Goal: Information Seeking & Learning: Learn about a topic

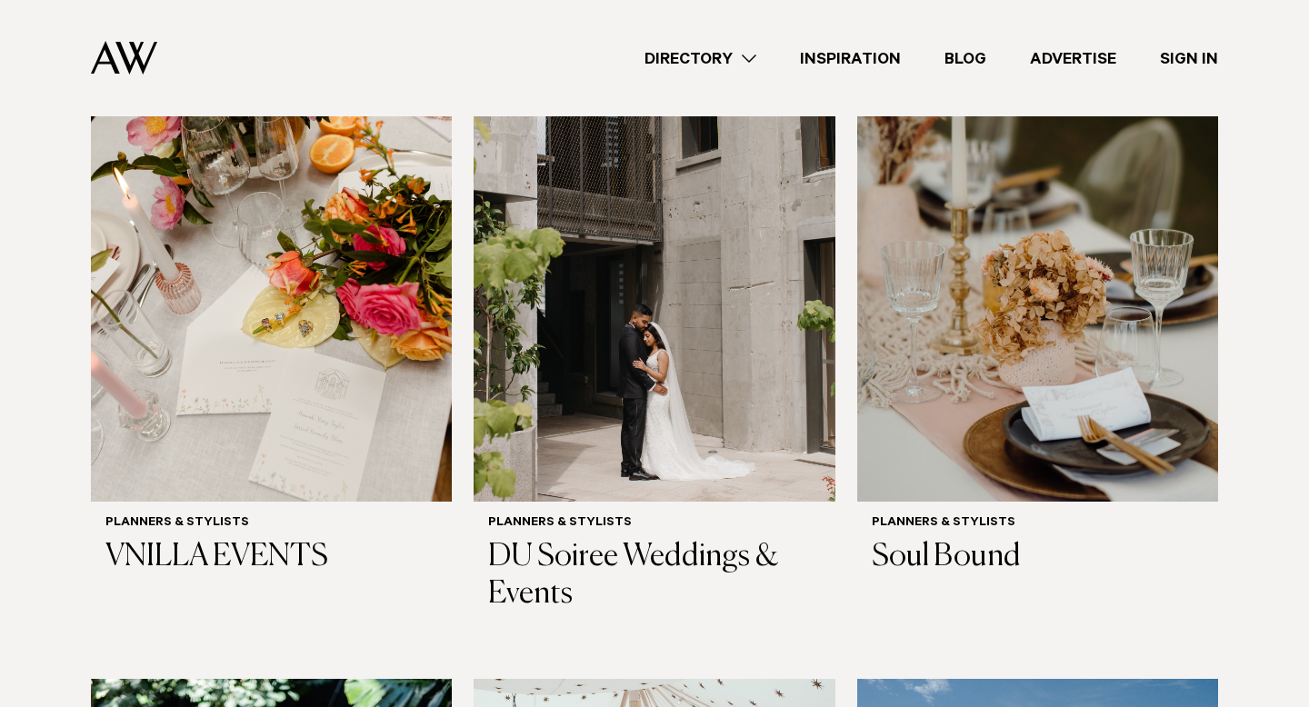
scroll to position [748, 0]
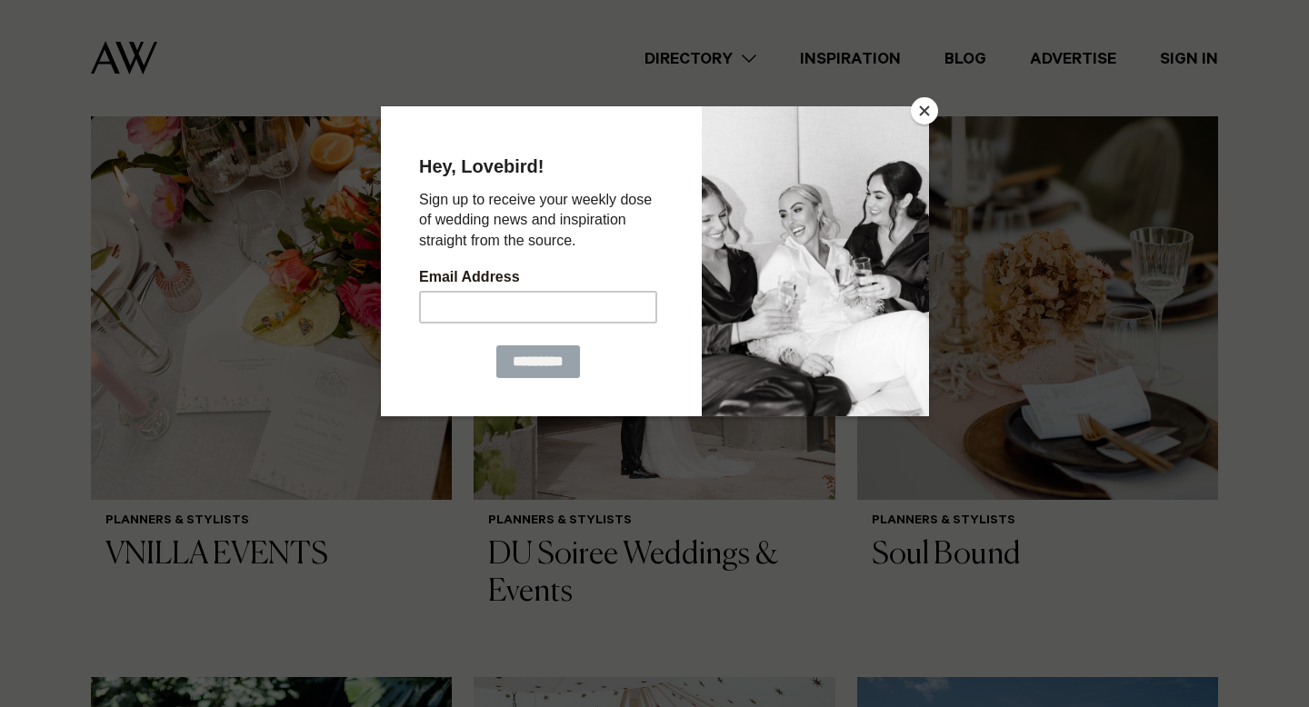
click at [285, 270] on div at bounding box center [654, 353] width 1309 height 707
click at [920, 111] on button "Close" at bounding box center [924, 110] width 27 height 27
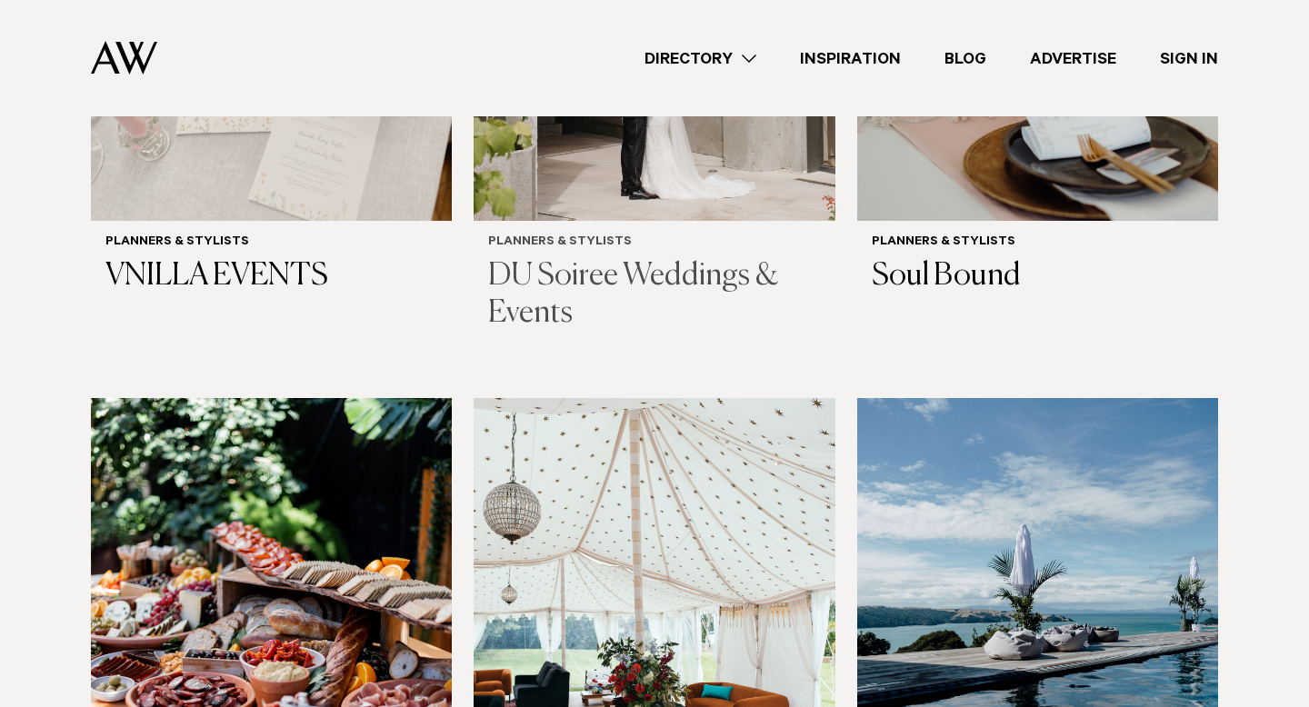
scroll to position [826, 0]
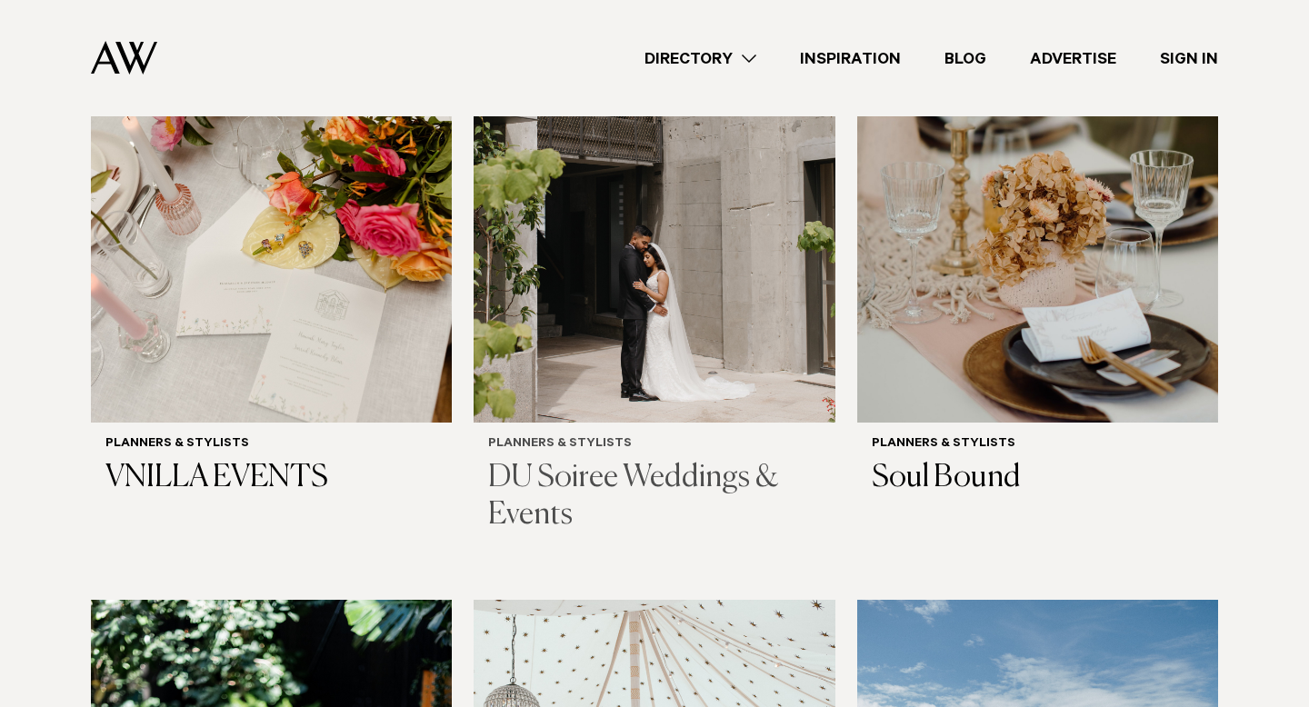
click at [695, 216] on img at bounding box center [654, 180] width 361 height 485
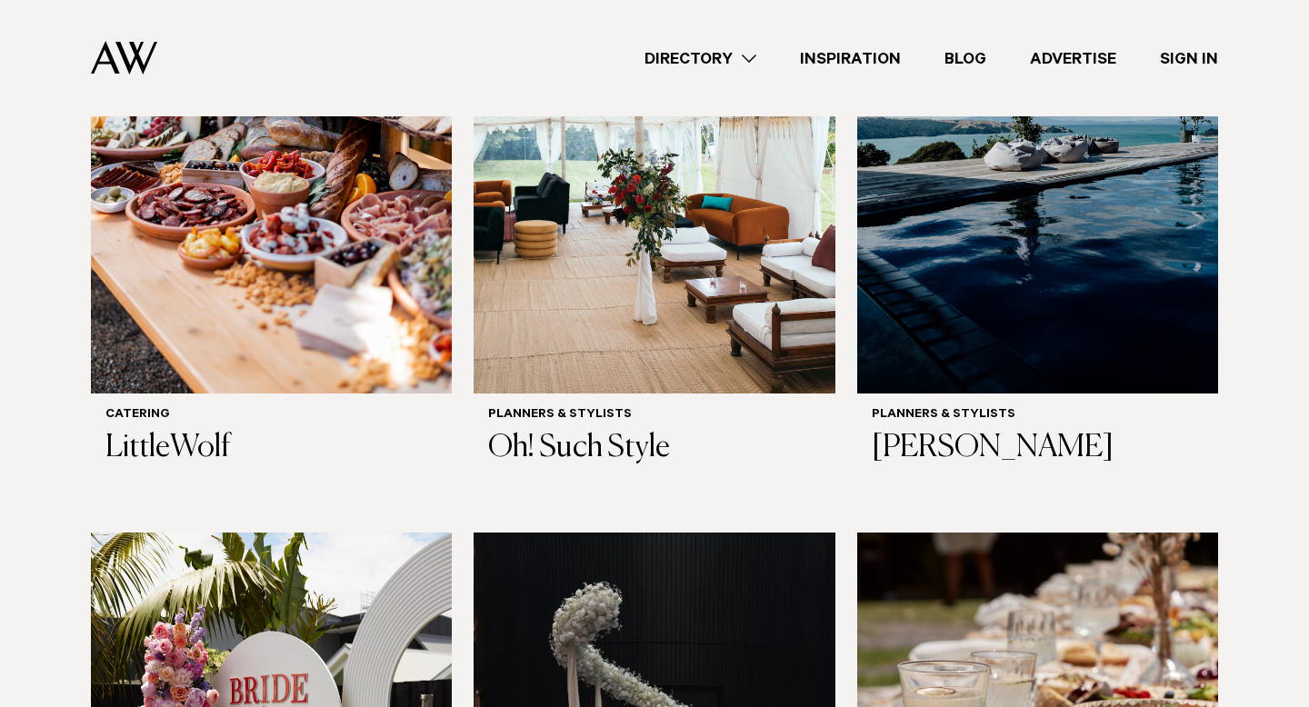
scroll to position [1416, 0]
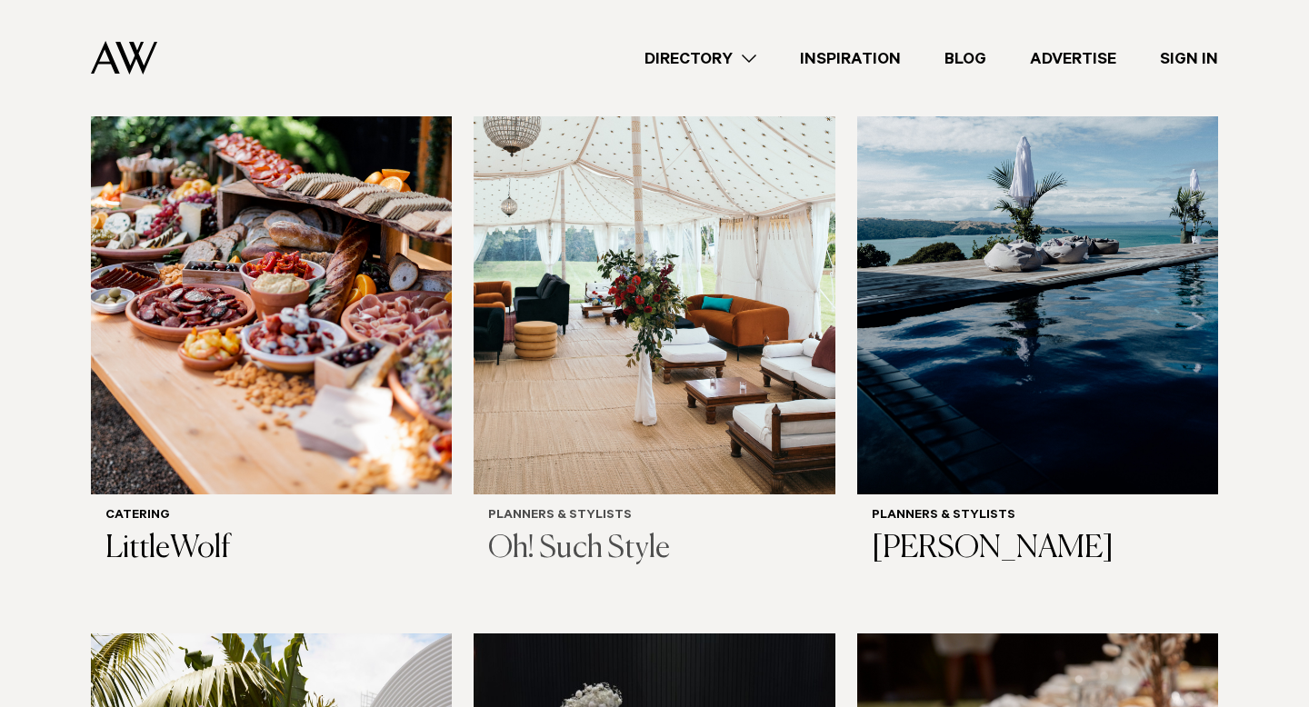
click at [646, 267] on img at bounding box center [654, 252] width 361 height 485
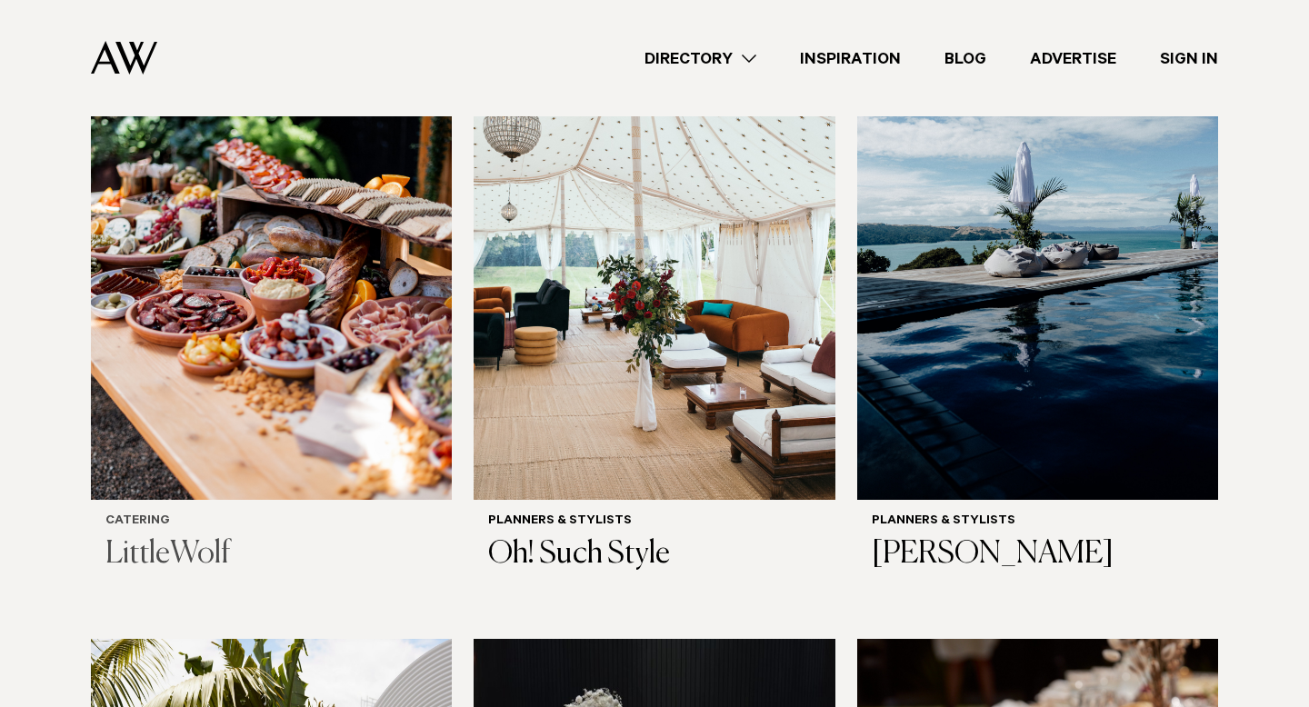
scroll to position [1348, 0]
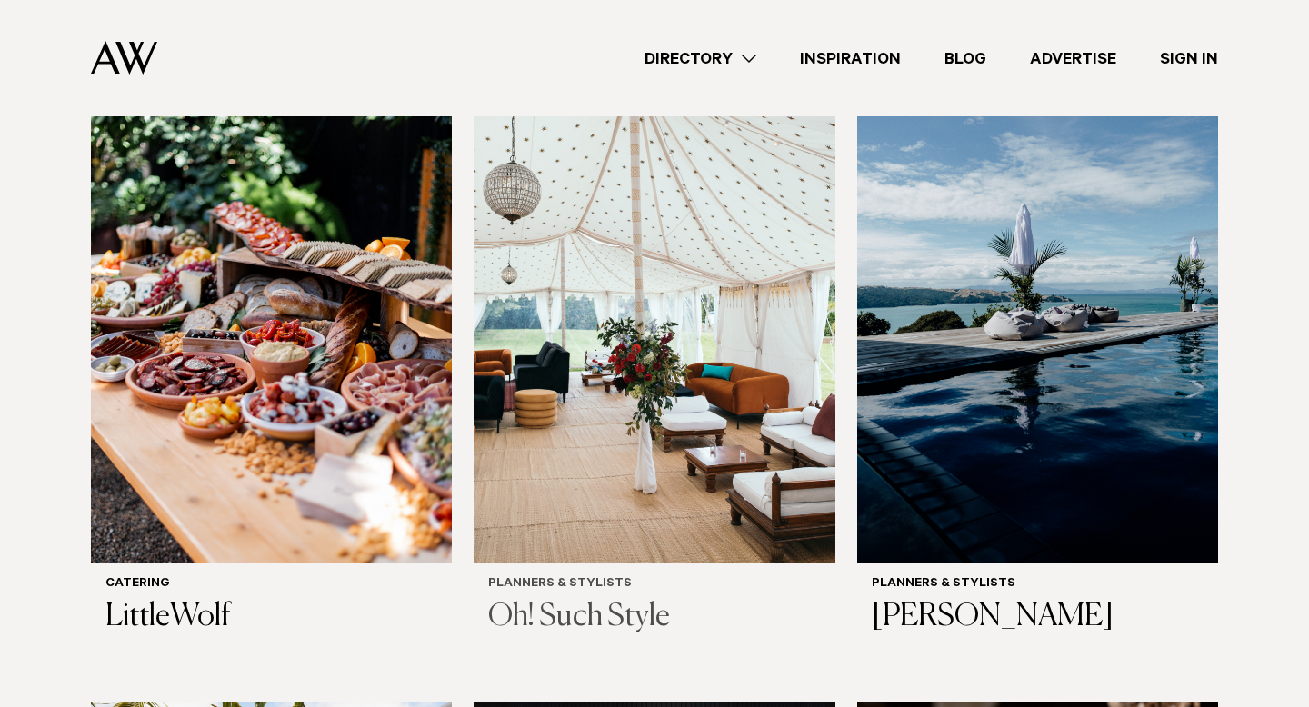
click at [551, 254] on img at bounding box center [654, 320] width 361 height 485
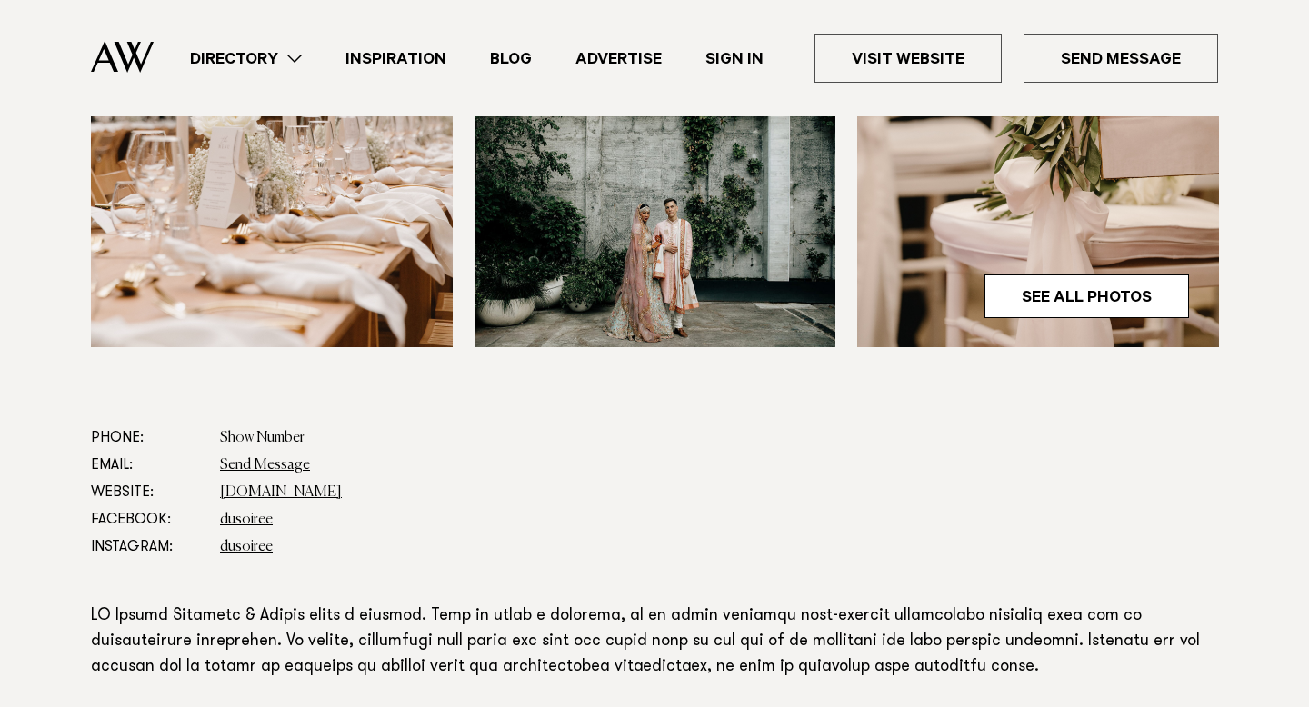
scroll to position [724, 0]
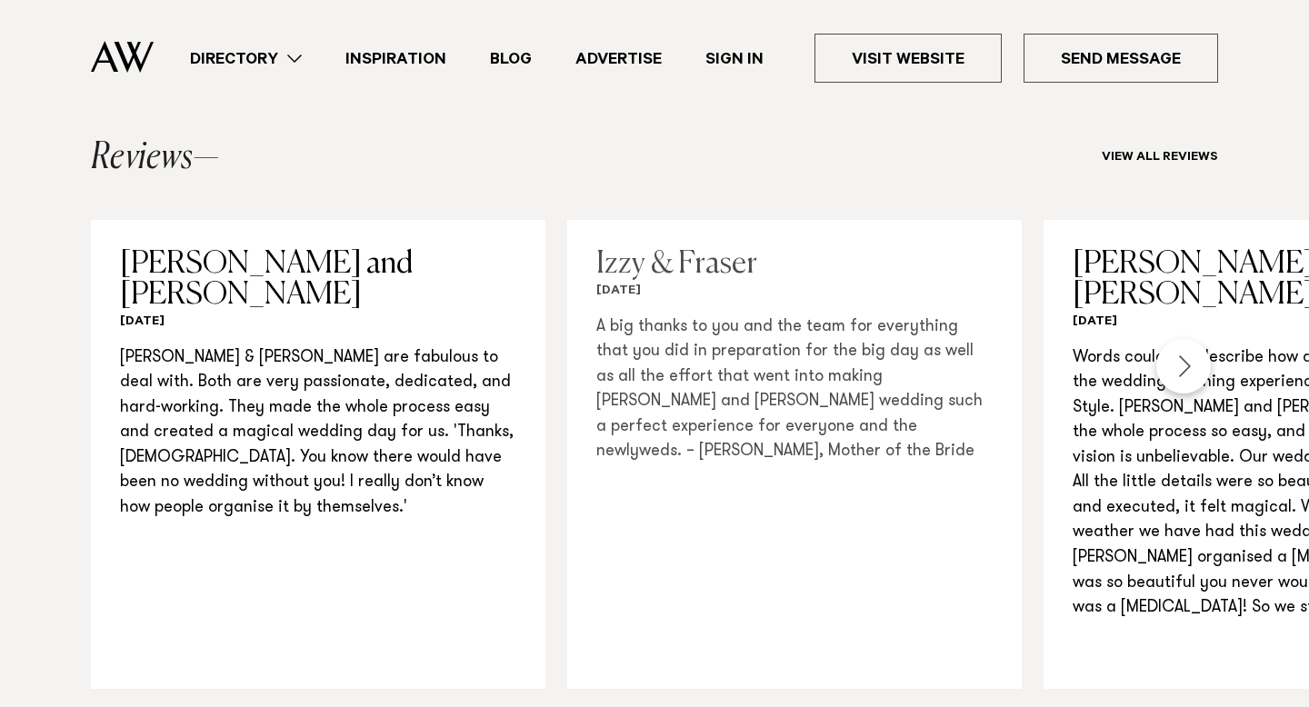
scroll to position [1778, 0]
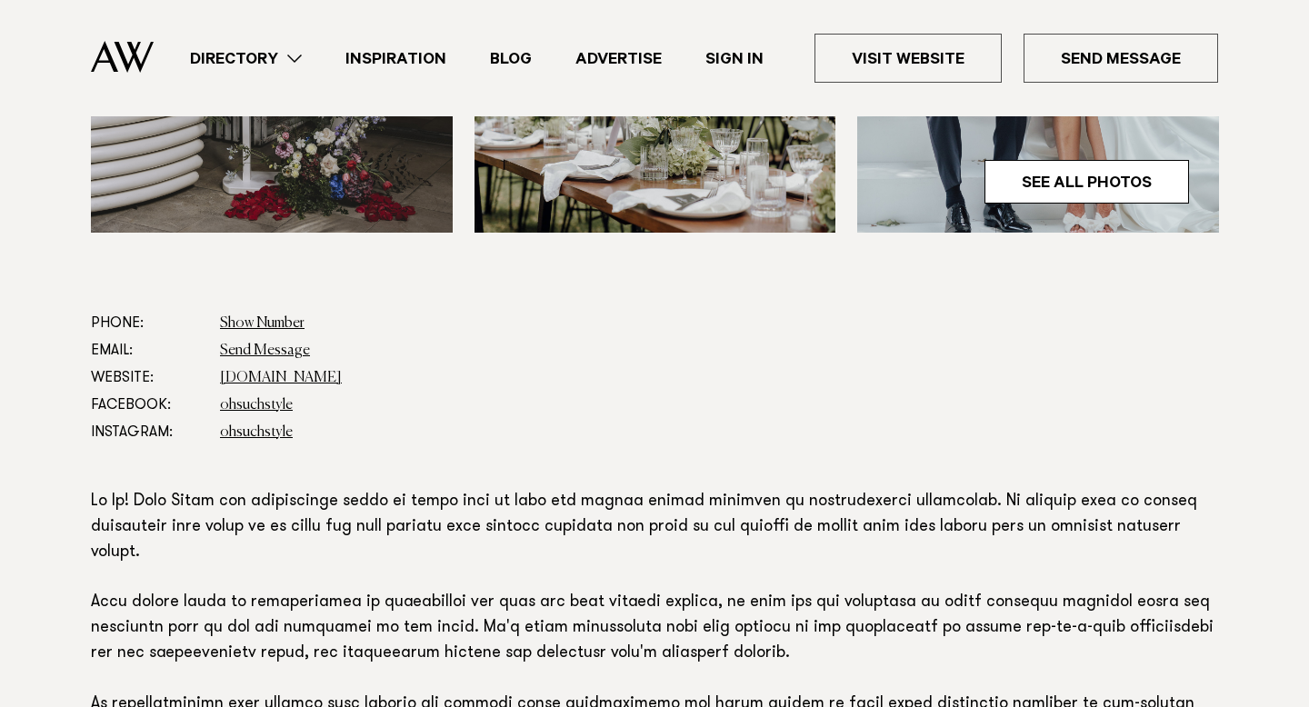
scroll to position [836, 0]
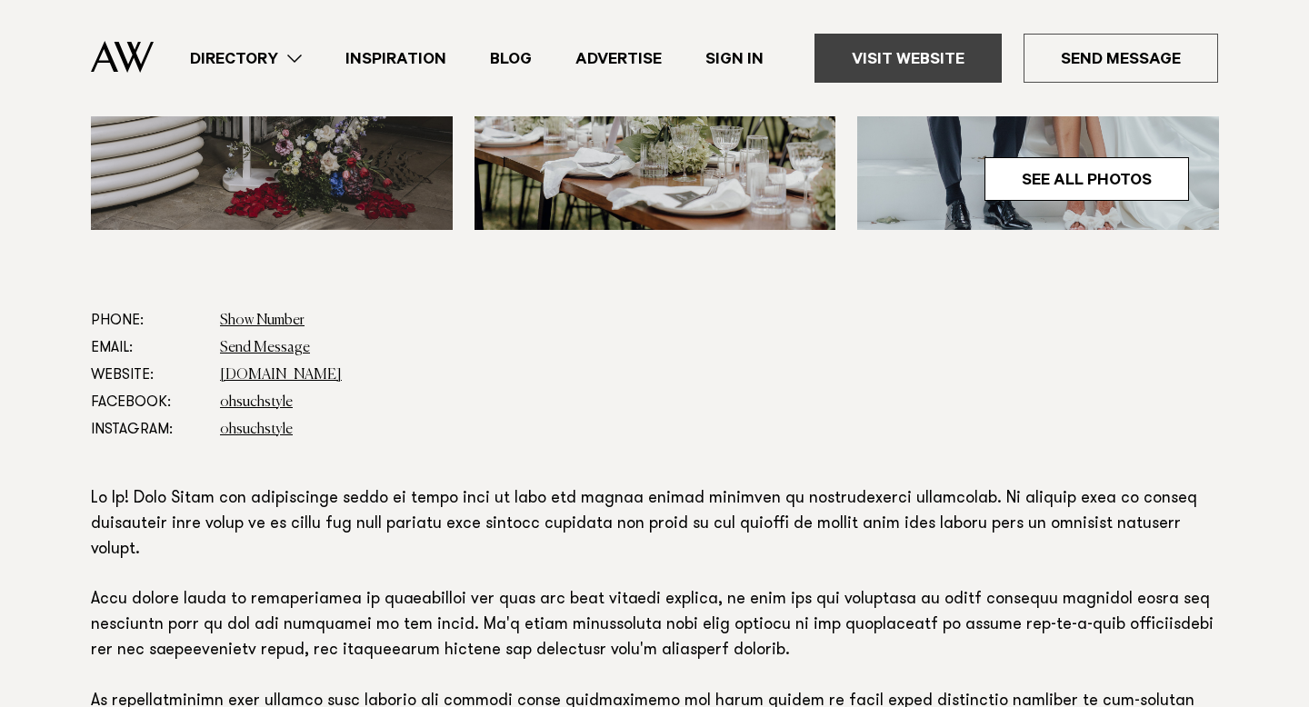
click at [941, 81] on link "Visit Website" at bounding box center [908, 58] width 187 height 49
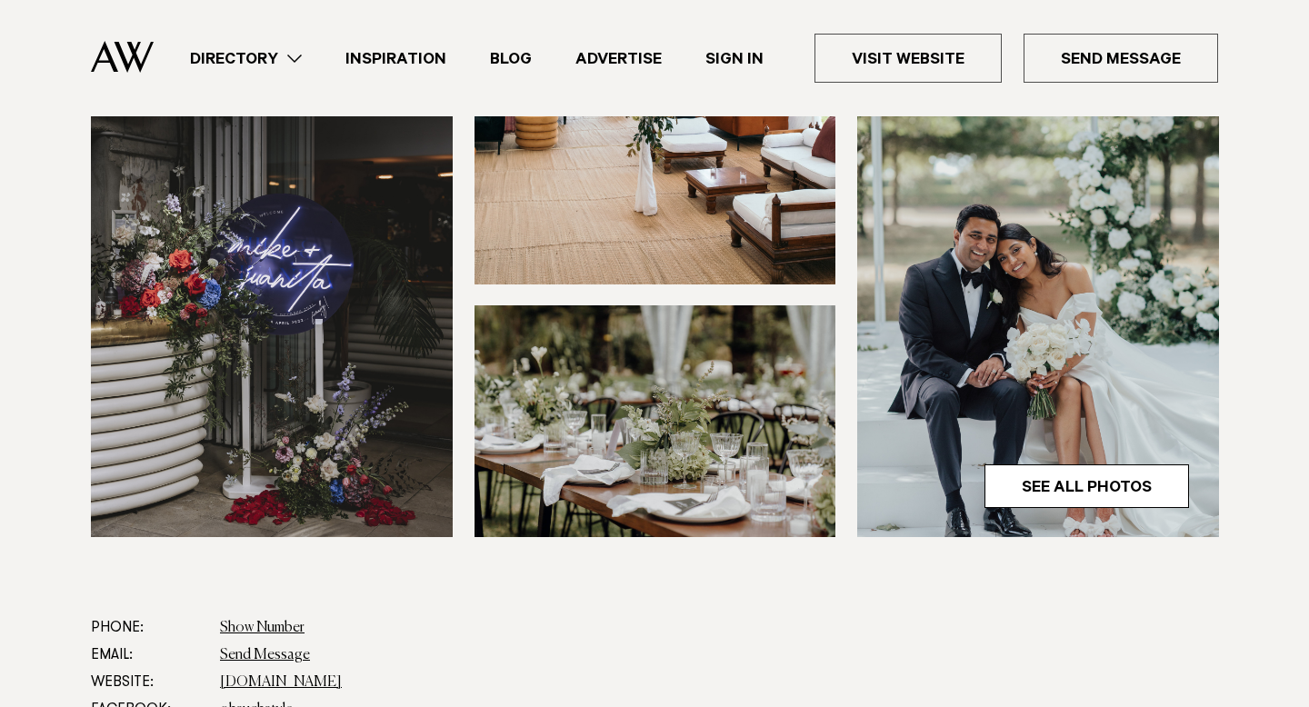
scroll to position [436, 0]
